Goal: Ask a question

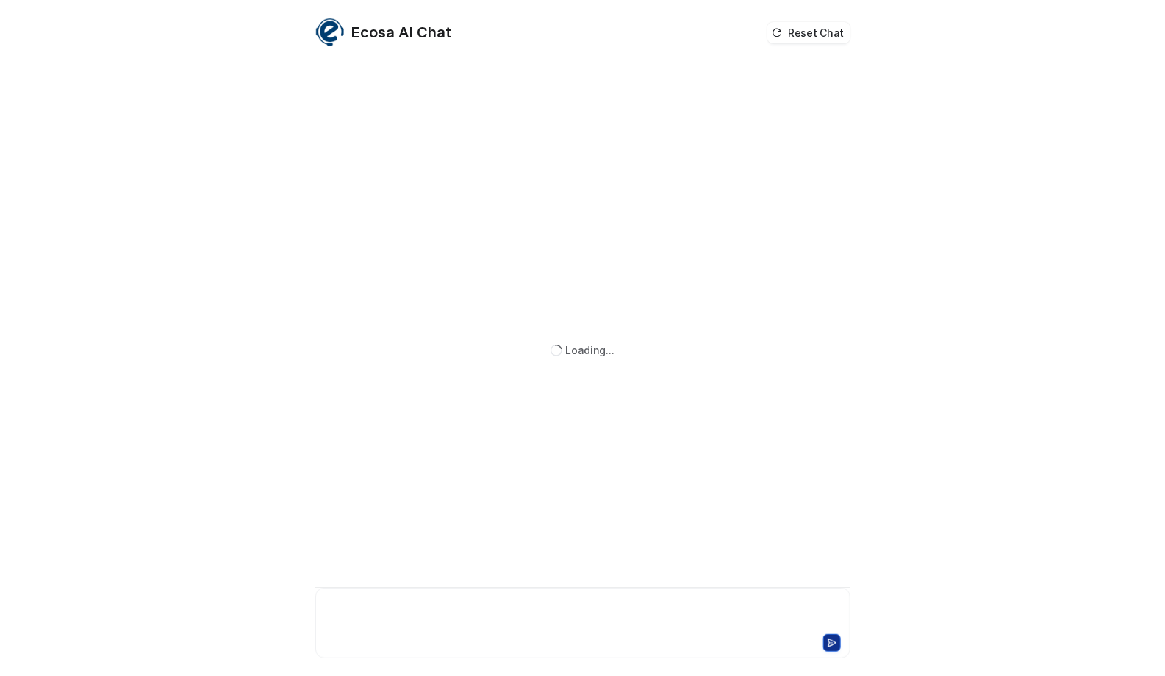
click at [427, 620] on div at bounding box center [583, 614] width 528 height 34
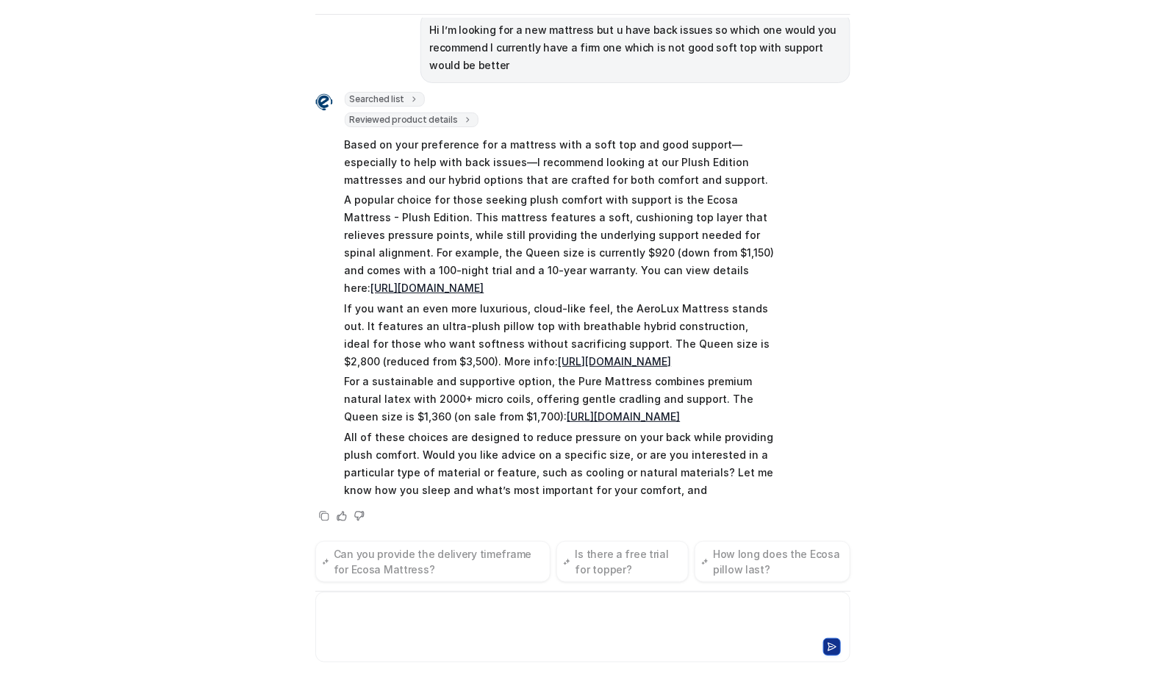
scroll to position [126, 0]
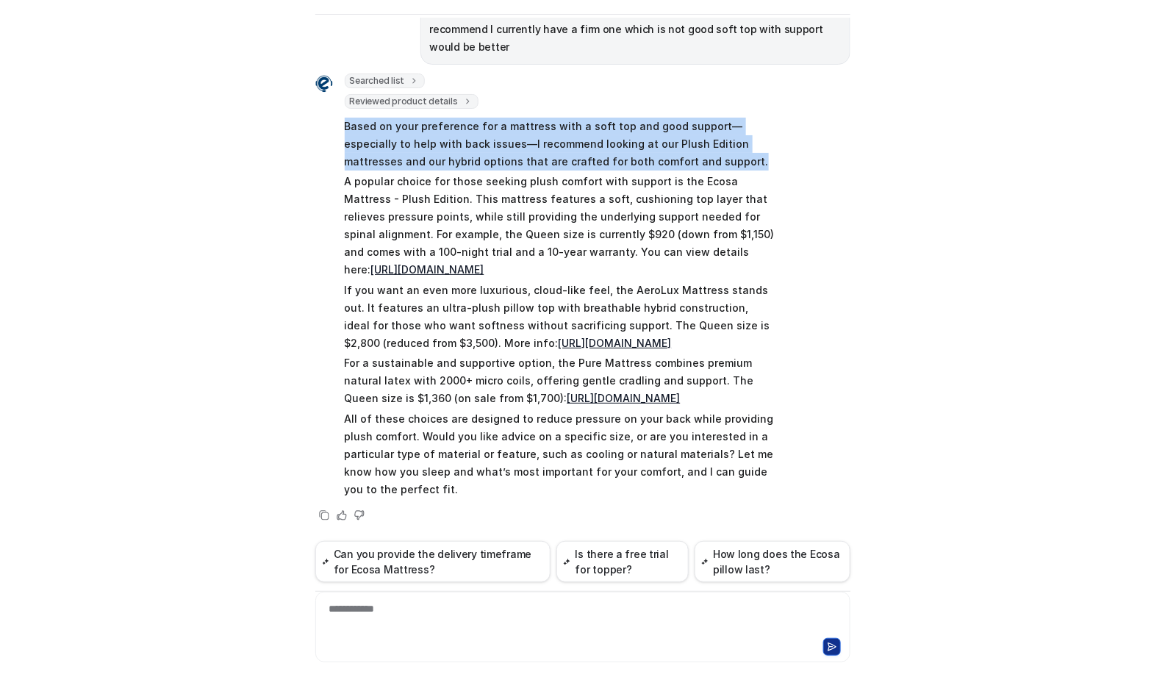
drag, startPoint x: 378, startPoint y: 127, endPoint x: 645, endPoint y: 156, distance: 268.3
click at [645, 156] on div "Searched list url : "[URL][DOMAIN_NAME]" required_fields : [ "id", "title" ] Re…" at bounding box center [544, 286] width 459 height 427
copy p "Based on your preference for a mattress with a soft top and good support—especi…"
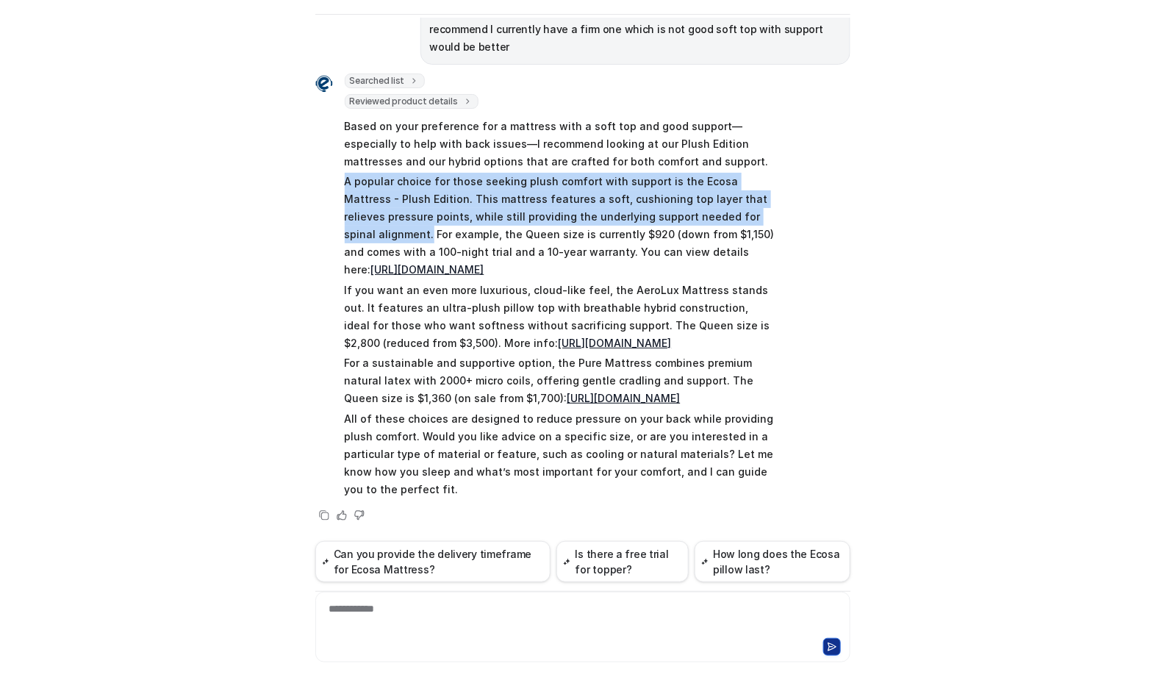
drag, startPoint x: 728, startPoint y: 215, endPoint x: 360, endPoint y: 196, distance: 368.0
click at [345, 184] on p "A popular choice for those seeking plush comfort with support is the Ecosa Matt…" at bounding box center [560, 226] width 430 height 106
copy p "A popular choice for those seeking plush comfort with support is the Ecosa Matt…"
